Goal: Information Seeking & Learning: Learn about a topic

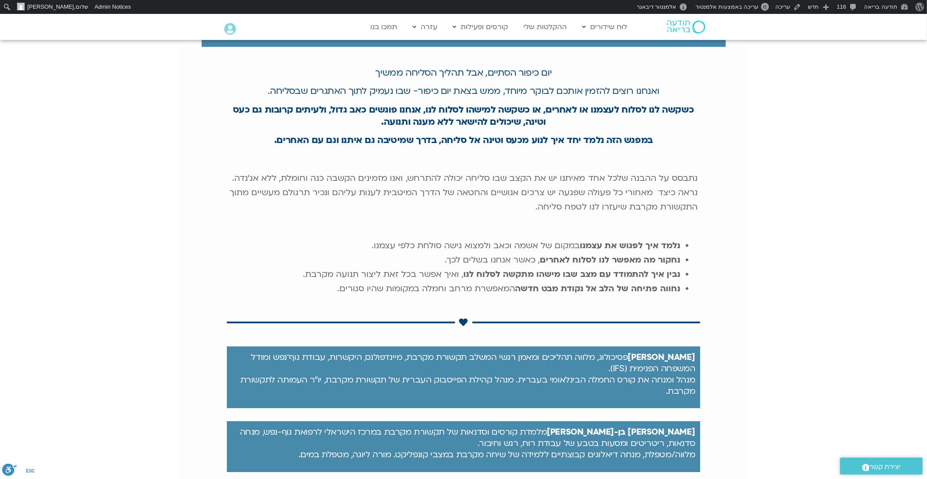
scroll to position [227, 0]
